Goal: Task Accomplishment & Management: Manage account settings

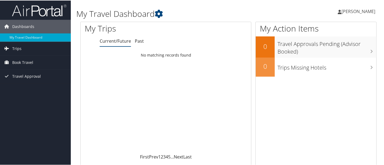
click at [353, 11] on span "[PERSON_NAME]" at bounding box center [358, 11] width 34 height 6
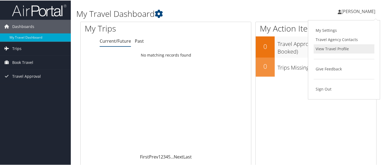
click at [328, 47] on link "View Travel Profile" at bounding box center [344, 48] width 61 height 9
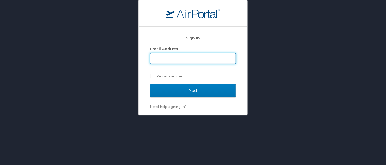
type input "[EMAIL_ADDRESS][DOMAIN_NAME]"
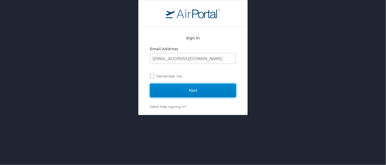
click at [189, 93] on input "Next" at bounding box center [193, 91] width 86 height 14
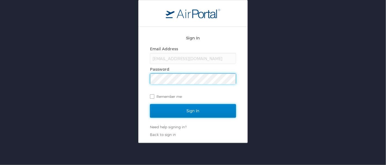
click at [195, 111] on input "Sign In" at bounding box center [193, 111] width 86 height 14
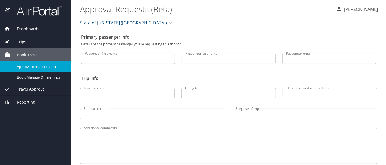
click at [351, 9] on p "MACHELLE GOREE" at bounding box center [359, 9] width 35 height 7
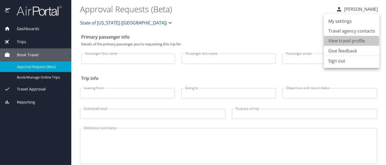
click at [346, 41] on li "View travel profile" at bounding box center [352, 41] width 56 height 10
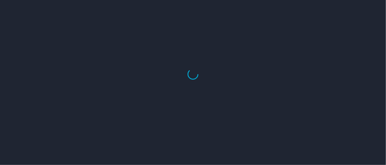
select select "US"
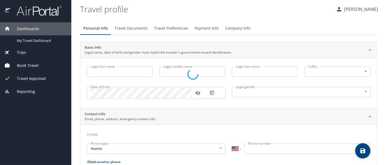
type input "MACHELLE"
type input "Denise"
type input "GOREE"
type input "Female"
select select "US"
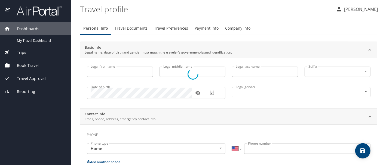
select select "US"
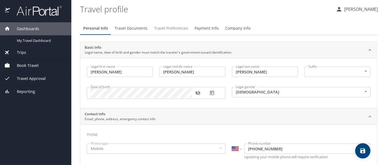
click at [167, 29] on span "Travel Preferences" at bounding box center [171, 28] width 34 height 7
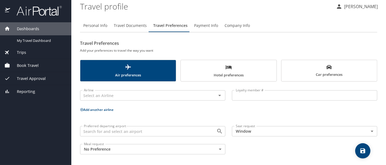
scroll to position [4, 0]
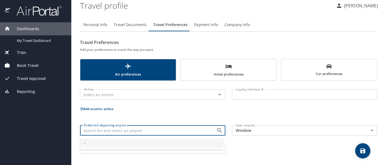
click at [96, 131] on input "Preferred departing airport" at bounding box center [145, 130] width 126 height 7
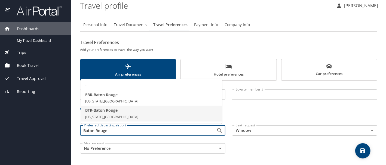
click at [102, 111] on span "BTR - Baton Rouge" at bounding box center [151, 111] width 133 height 6
type input "BTR - Baton Rouge"
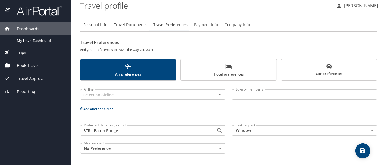
click at [363, 154] on icon "save" at bounding box center [363, 151] width 7 height 7
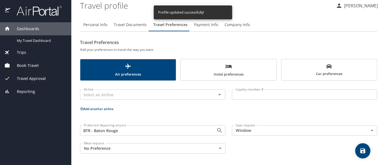
click at [336, 6] on icon "button" at bounding box center [339, 5] width 7 height 7
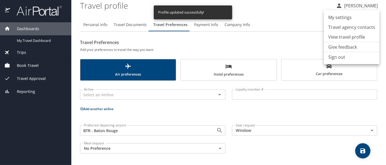
click at [336, 60] on li "Sign out" at bounding box center [352, 57] width 56 height 10
